Goal: Find specific page/section: Find specific page/section

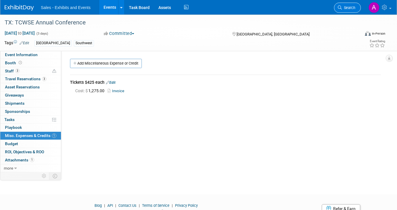
click at [353, 8] on span "Search" at bounding box center [348, 8] width 13 height 4
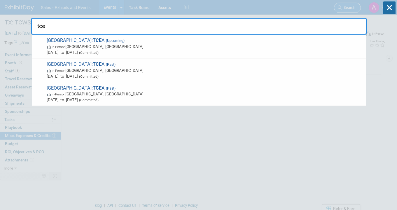
type input "tcea"
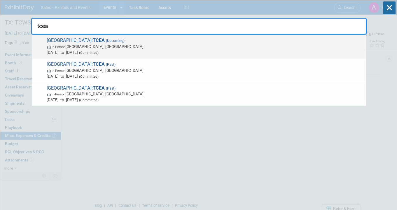
click at [145, 45] on span "In-Person [GEOGRAPHIC_DATA], [GEOGRAPHIC_DATA]" at bounding box center [205, 47] width 316 height 6
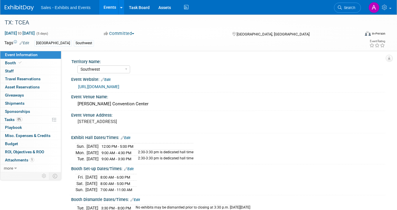
select select "Southwest"
click at [35, 63] on link "Booth" at bounding box center [30, 63] width 61 height 8
